Goal: Go to known website: Go to known website

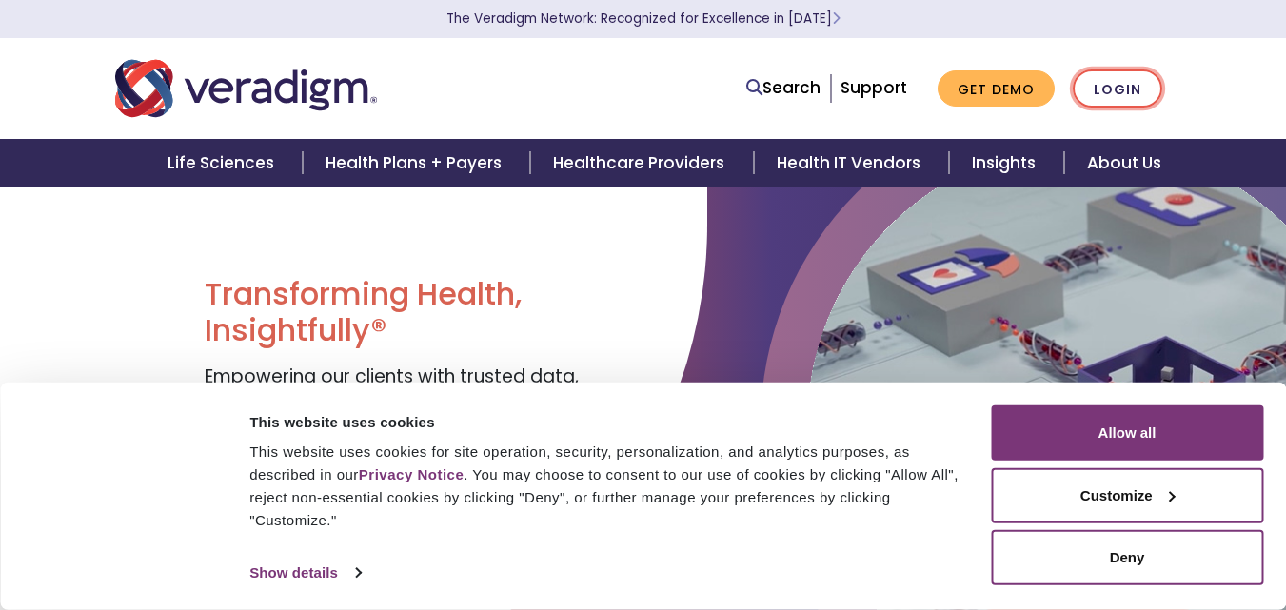
click at [1105, 79] on link "Login" at bounding box center [1117, 88] width 89 height 39
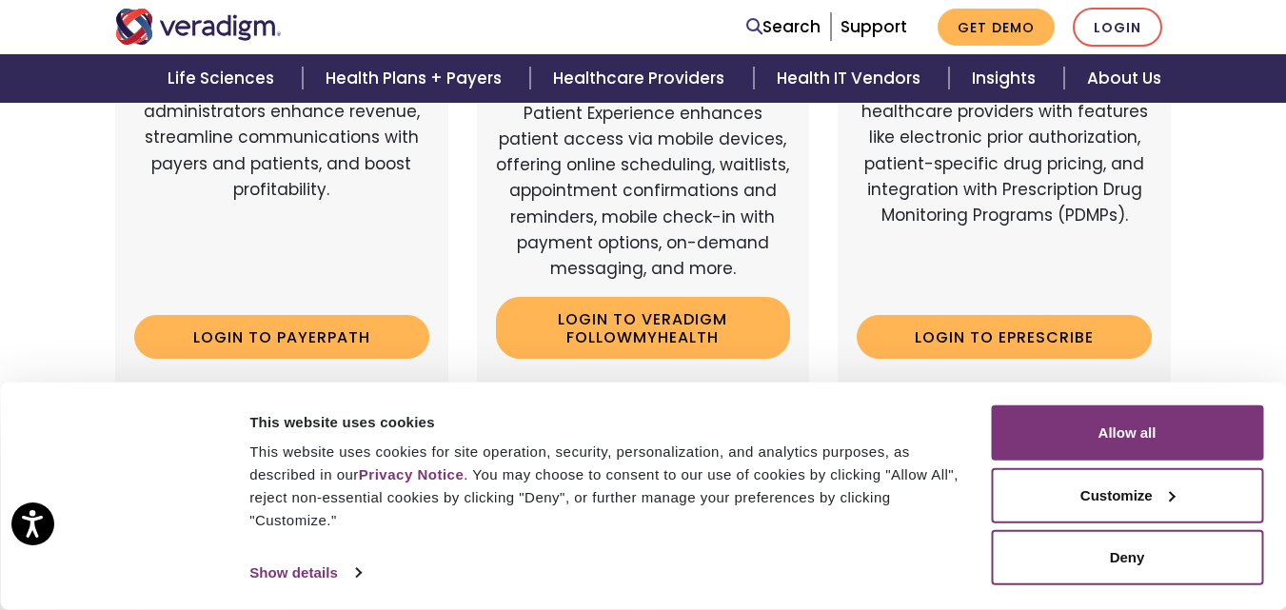
scroll to position [571, 0]
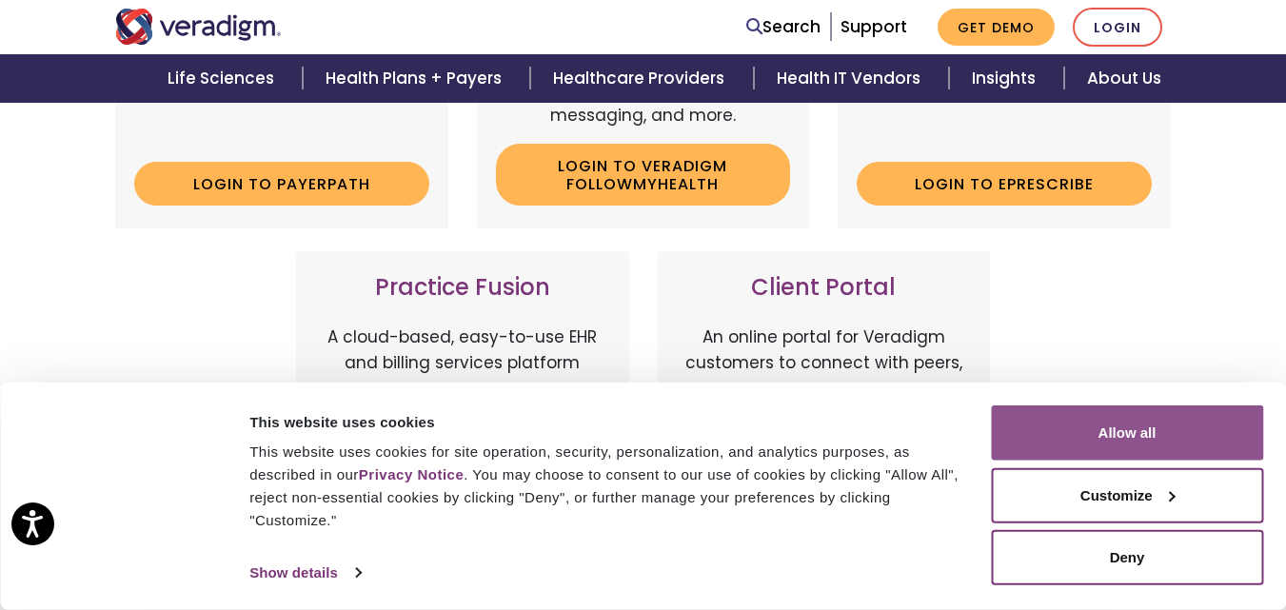
click at [1120, 425] on button "Allow all" at bounding box center [1127, 433] width 272 height 55
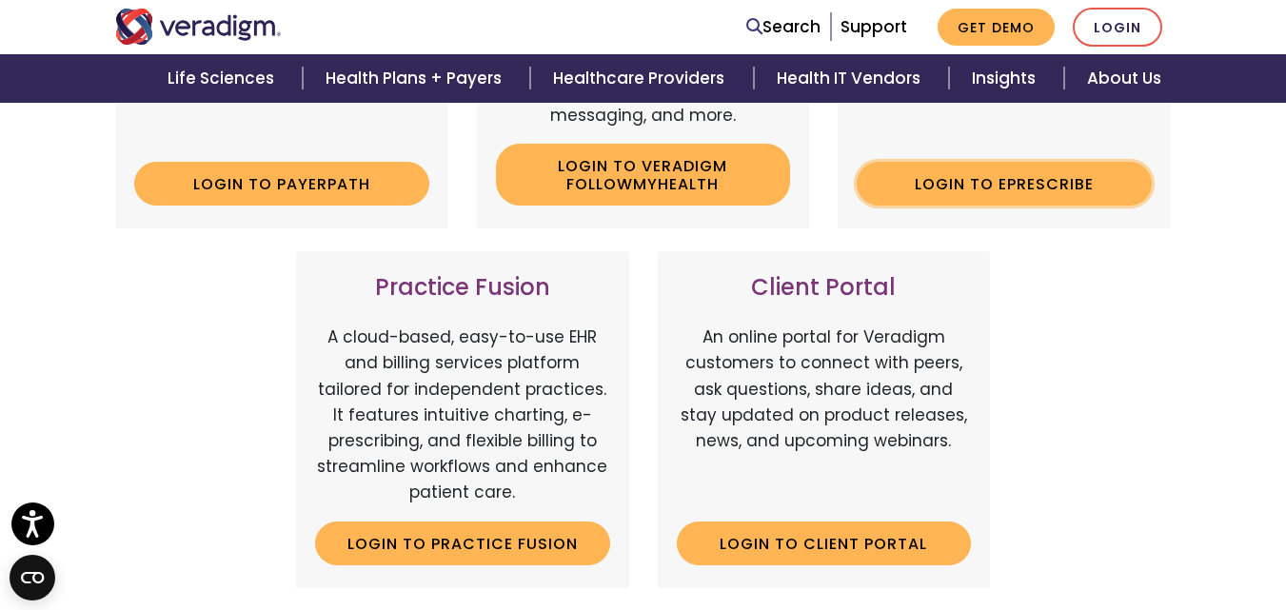
click at [980, 188] on link "Login to ePrescribe" at bounding box center [1004, 184] width 295 height 44
